Goal: Task Accomplishment & Management: Manage account settings

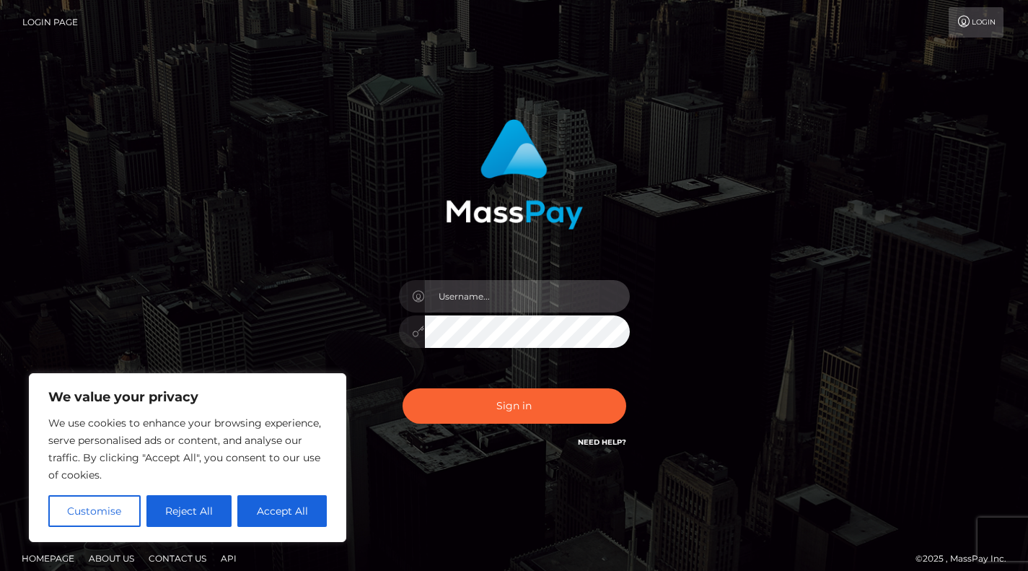
click at [509, 297] on input "text" at bounding box center [527, 296] width 205 height 32
type input "[EMAIL_ADDRESS][DOMAIN_NAME]"
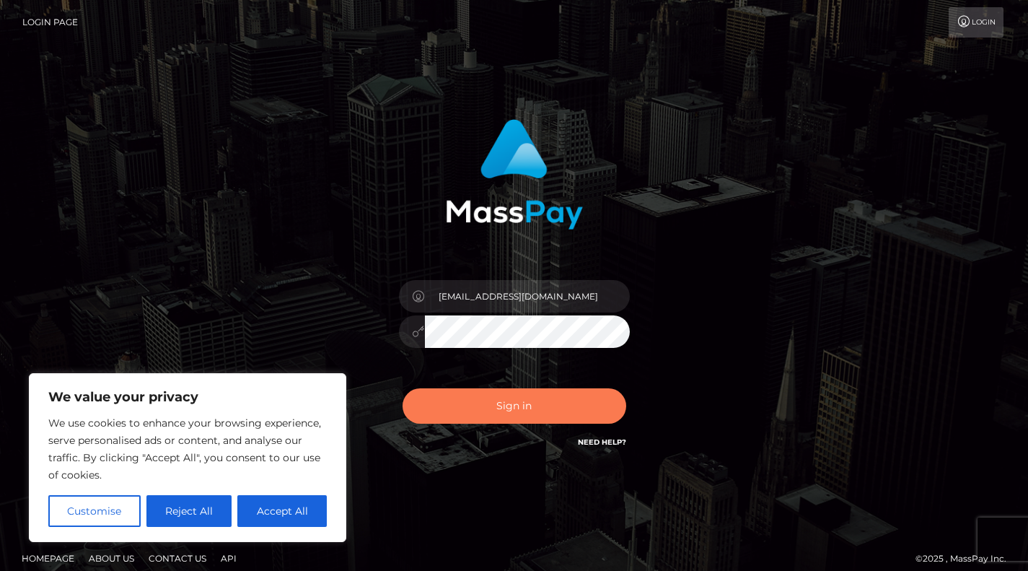
click at [513, 402] on button "Sign in" at bounding box center [514, 405] width 224 height 35
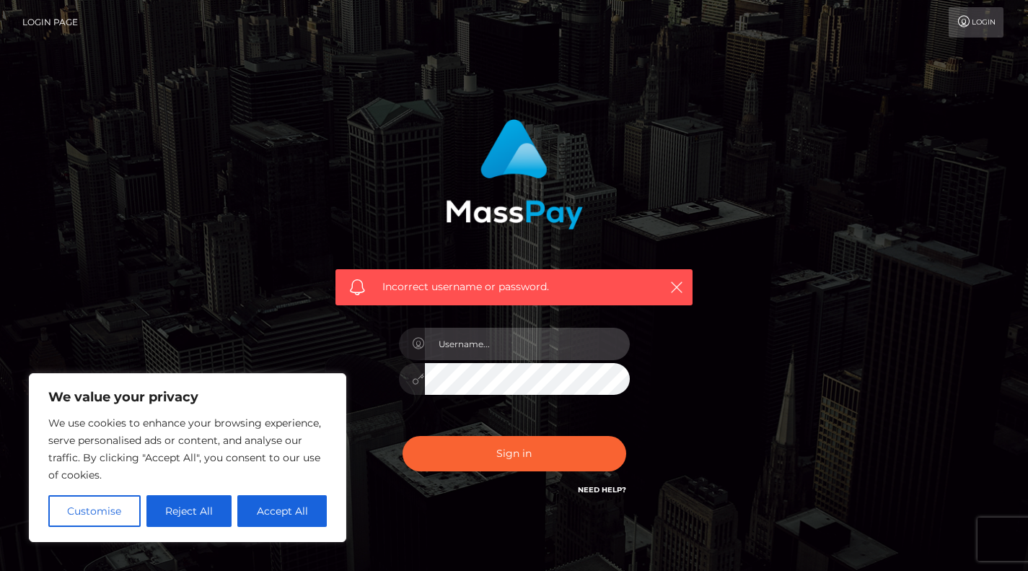
click at [489, 342] on input "text" at bounding box center [527, 343] width 205 height 32
type input "[EMAIL_ADDRESS][DOMAIN_NAME]"
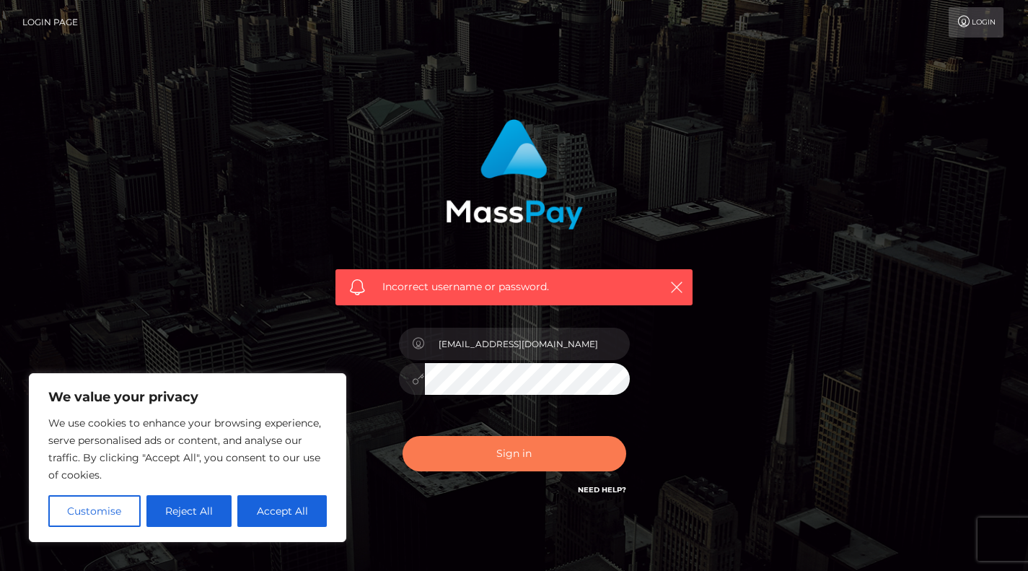
drag, startPoint x: 490, startPoint y: 395, endPoint x: 504, endPoint y: 453, distance: 59.3
click at [504, 453] on button "Sign in" at bounding box center [514, 453] width 224 height 35
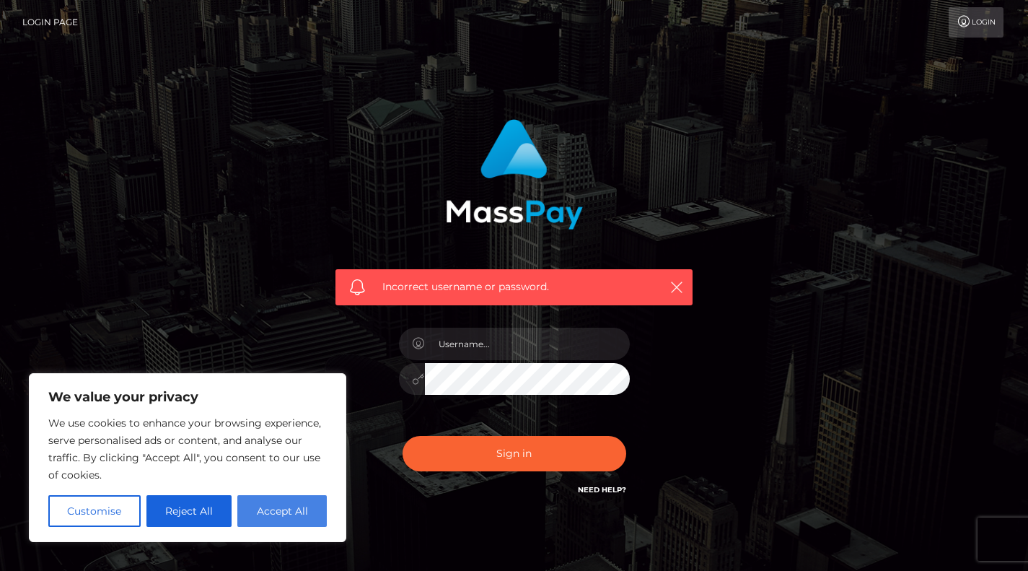
click at [290, 504] on button "Accept All" at bounding box center [281, 511] width 89 height 32
checkbox input "true"
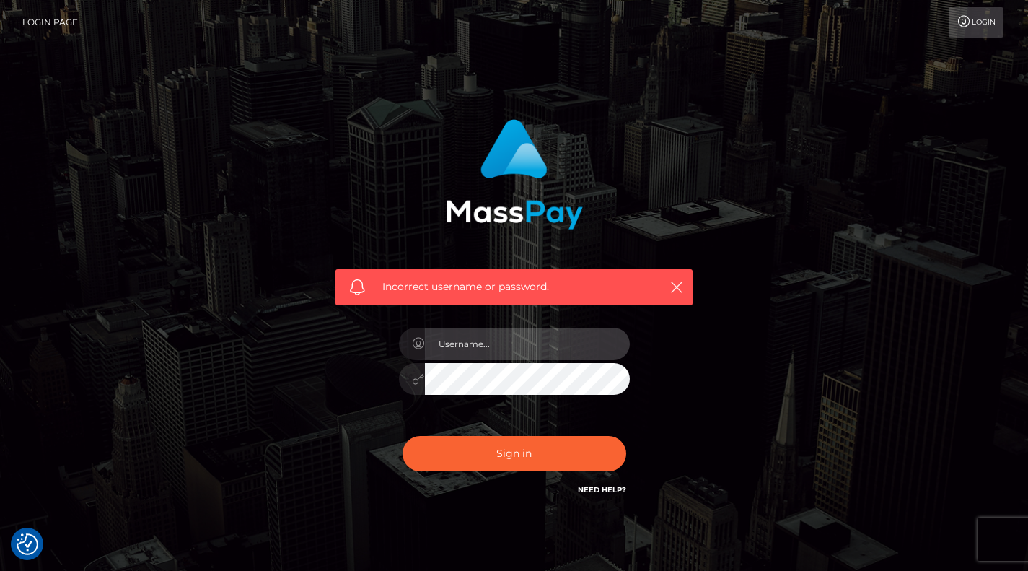
click at [470, 346] on input "text" at bounding box center [527, 343] width 205 height 32
type input "tanya83.2011@gmail.com"
click at [380, 366] on div "Incorrect username or password. tanya83.2011@gmail.com" at bounding box center [514, 308] width 379 height 400
click at [397, 513] on form "Incorrect username or password. tanya83.2011@gmail.com" at bounding box center [514, 315] width 379 height 415
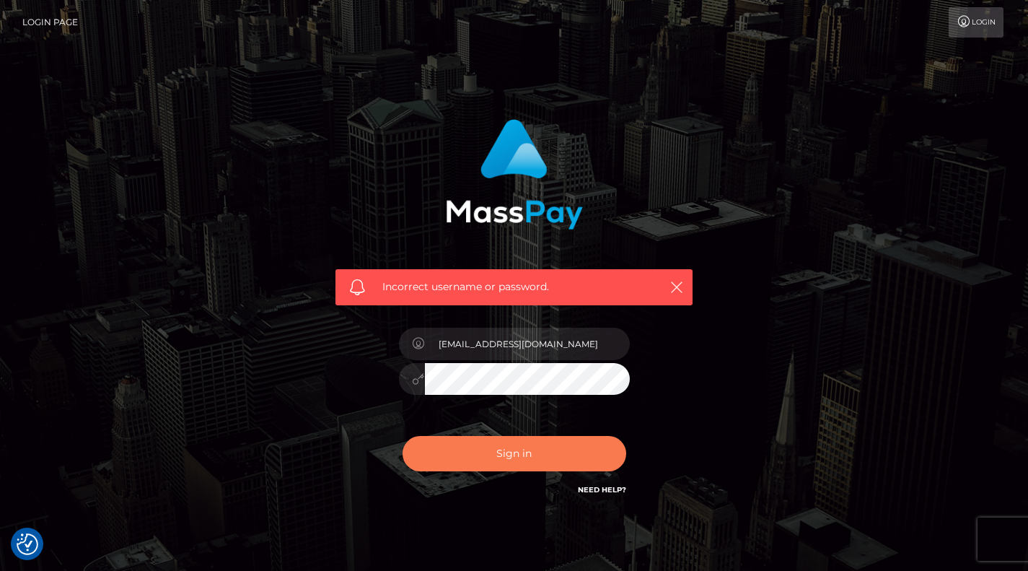
click at [517, 457] on button "Sign in" at bounding box center [514, 453] width 224 height 35
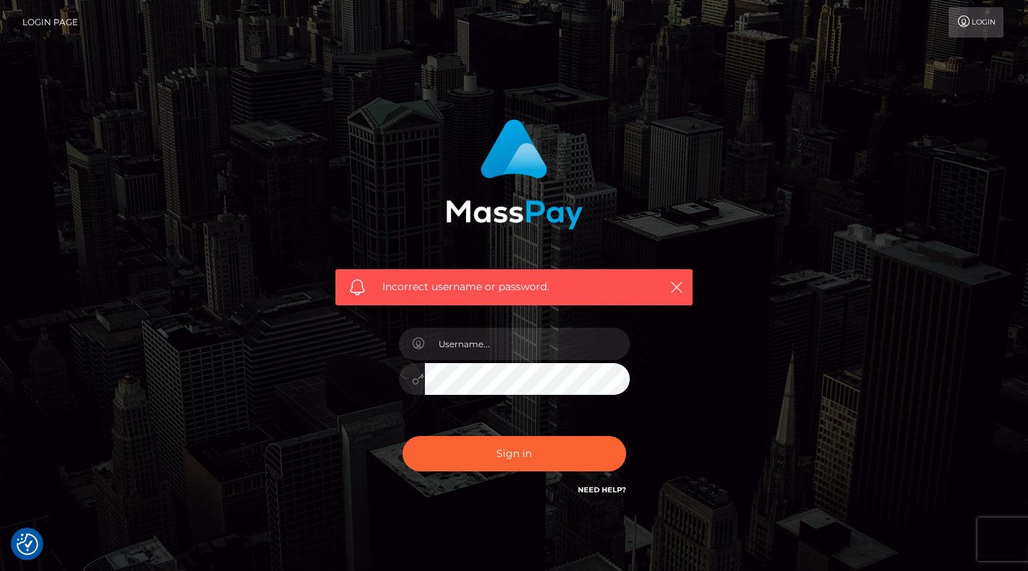
checkbox input "true"
click at [478, 335] on input "text" at bounding box center [527, 343] width 205 height 32
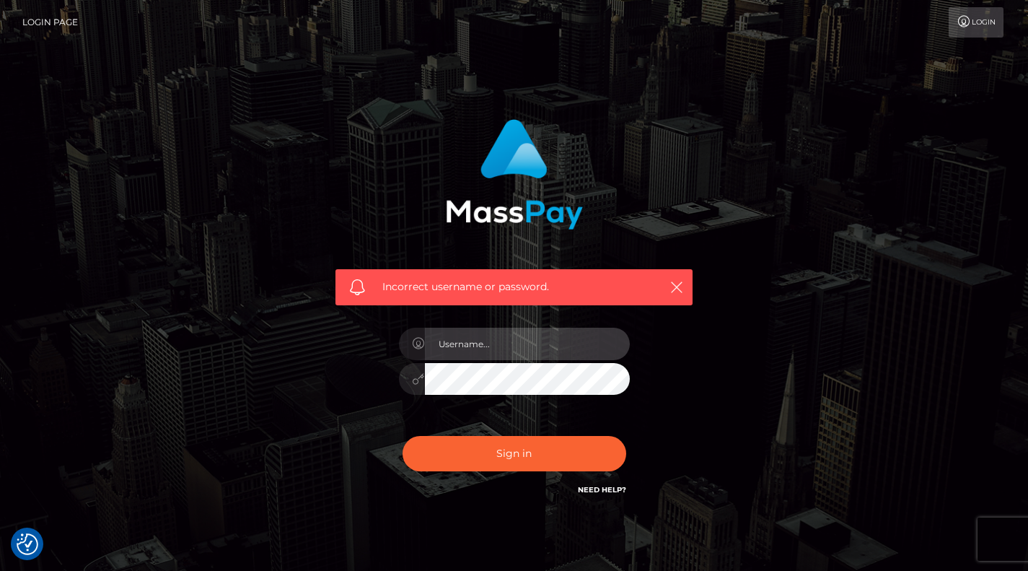
type input "[EMAIL_ADDRESS][DOMAIN_NAME]"
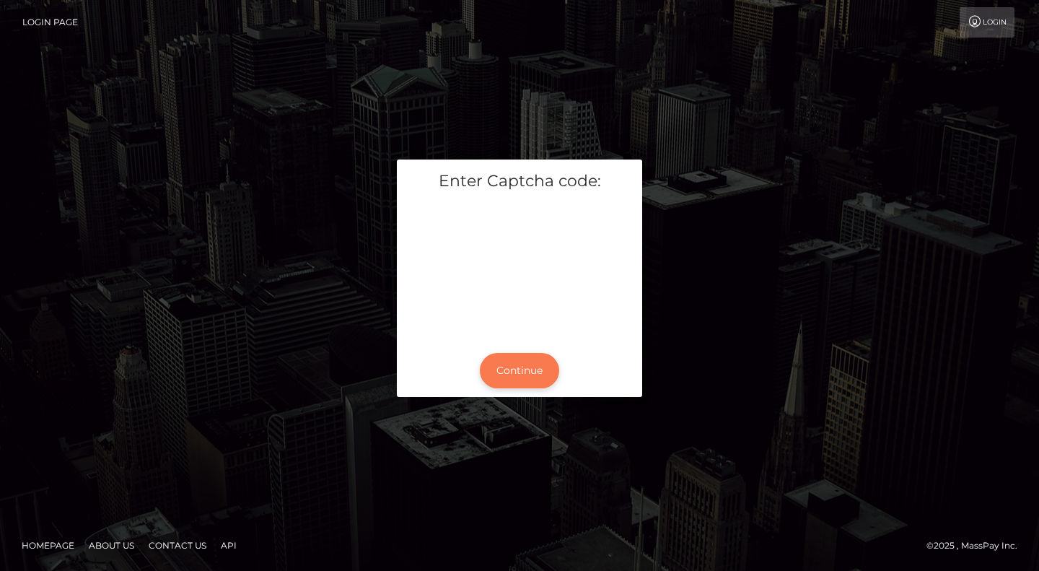
click at [529, 374] on button "Continue" at bounding box center [519, 370] width 79 height 35
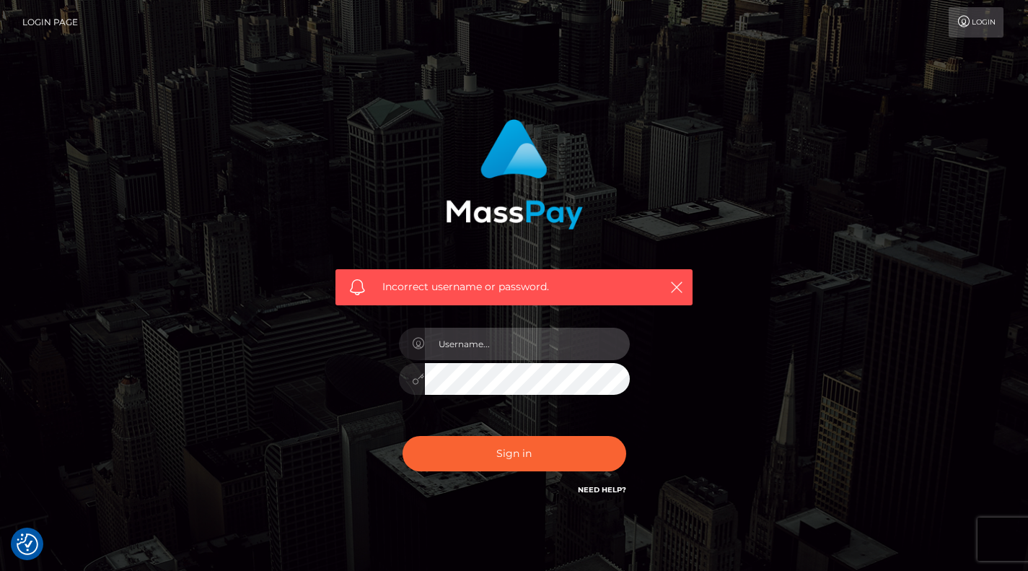
click at [507, 340] on input "text" at bounding box center [527, 343] width 205 height 32
type input "tanya83.2011@gmail.com"
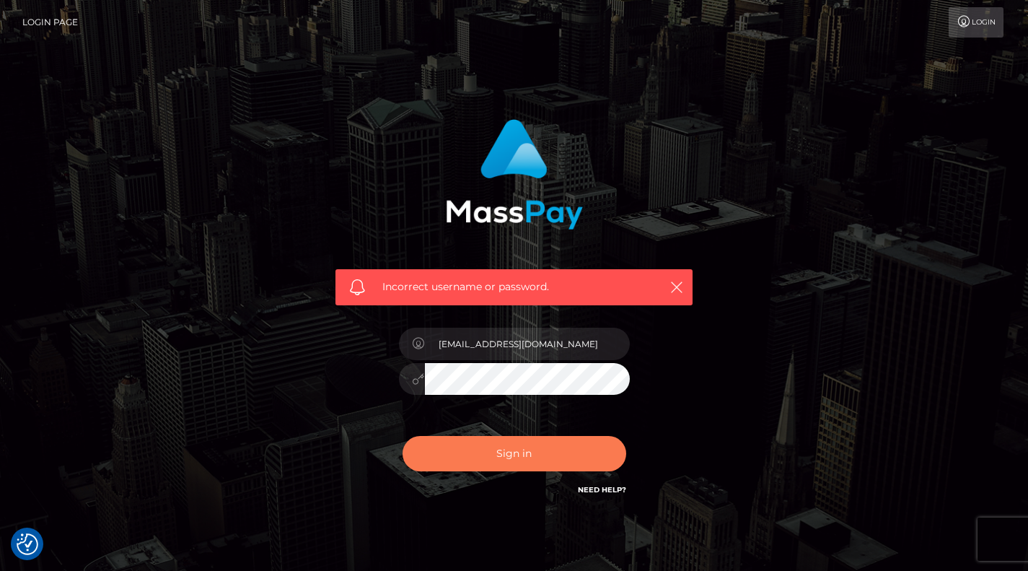
drag, startPoint x: 500, startPoint y: 397, endPoint x: 514, endPoint y: 457, distance: 62.1
click at [514, 457] on button "Sign in" at bounding box center [514, 453] width 224 height 35
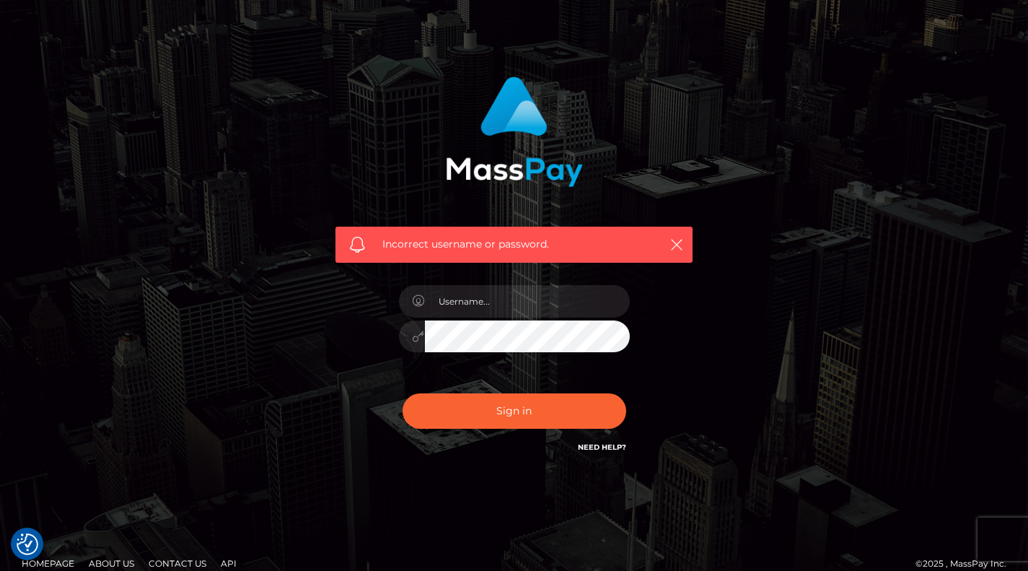
scroll to position [61, 0]
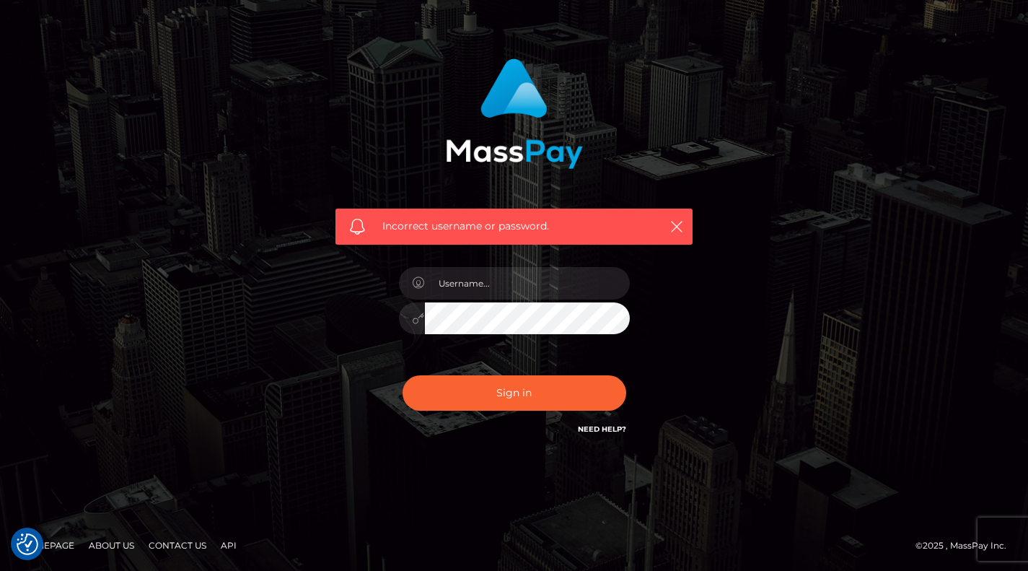
click at [176, 544] on link "Contact Us" at bounding box center [177, 545] width 69 height 22
